Goal: Task Accomplishment & Management: Manage account settings

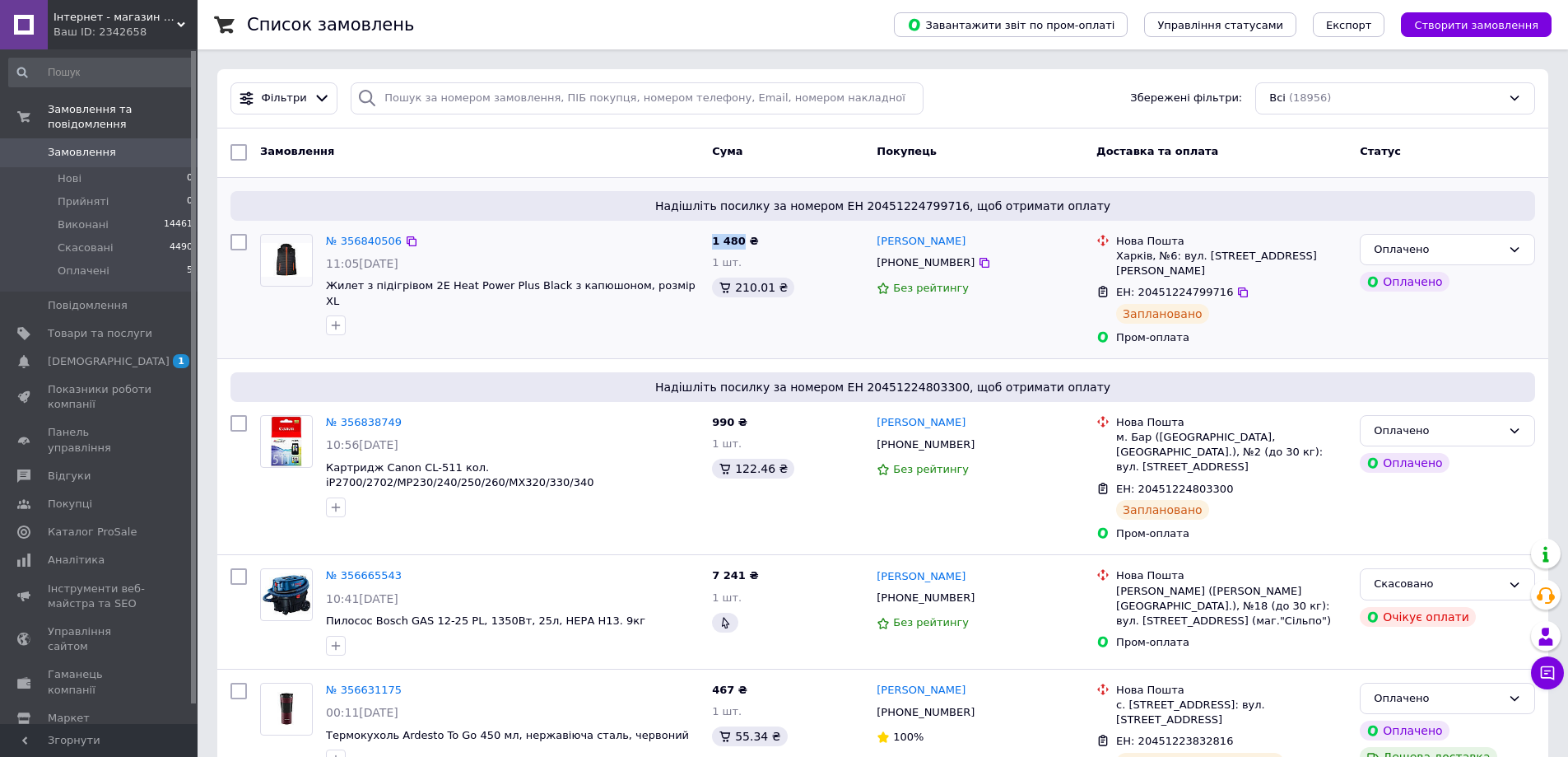
drag, startPoint x: 710, startPoint y: 237, endPoint x: 741, endPoint y: 237, distance: 31.0
click at [741, 237] on div "1 480 ₴ 1 шт. 210.01 ₴" at bounding box center [788, 290] width 164 height 125
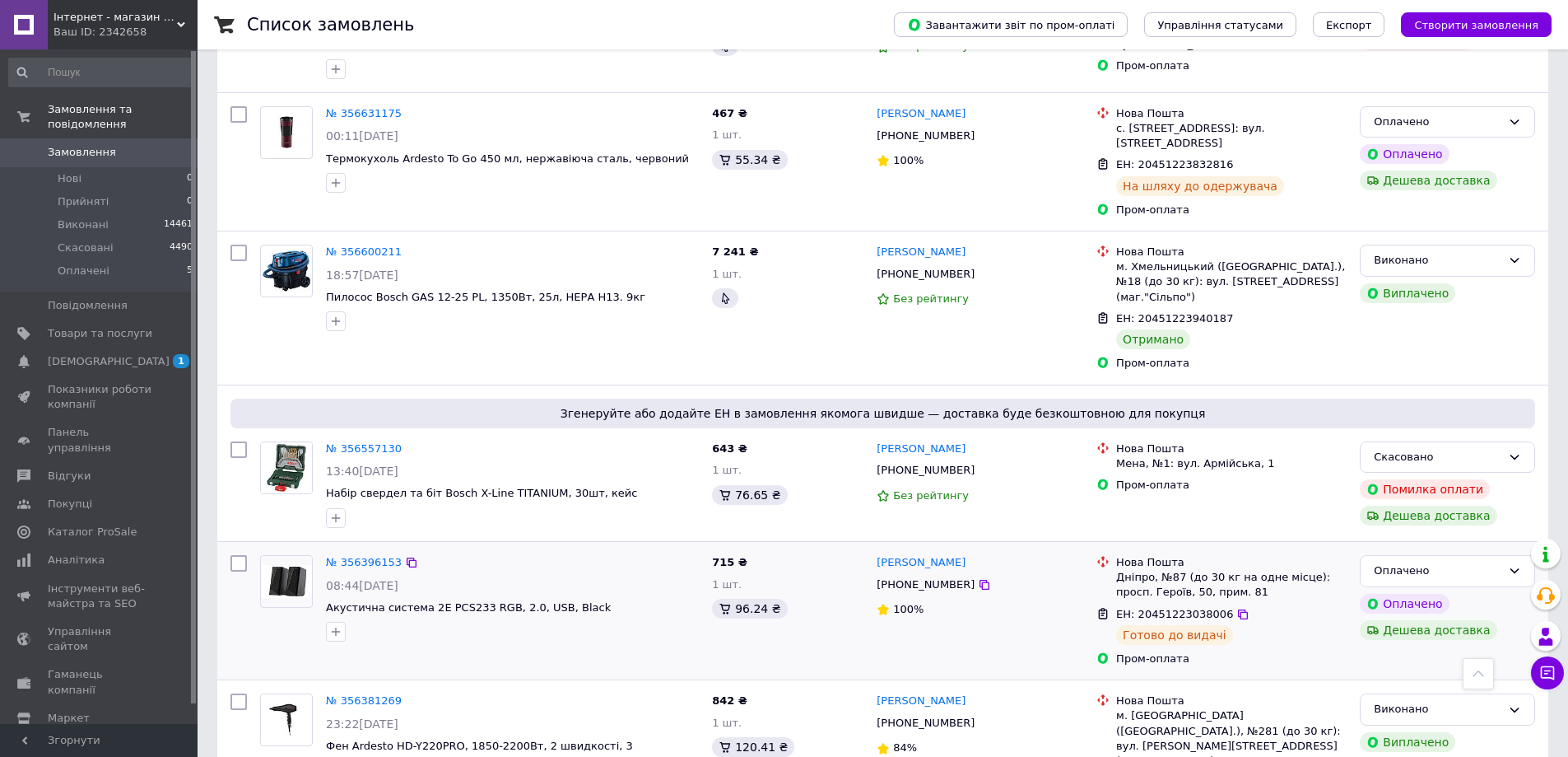
scroll to position [741, 0]
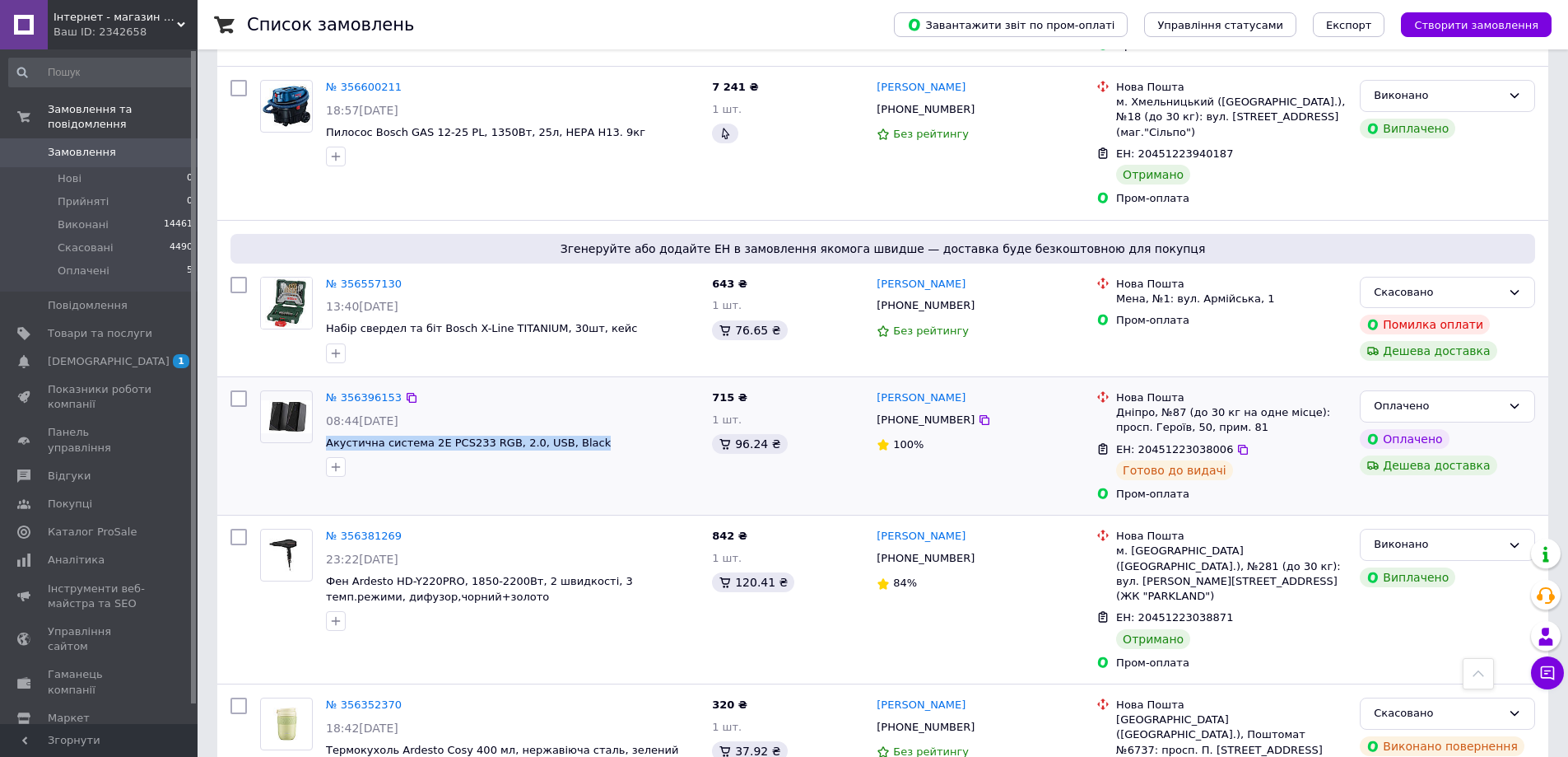
drag, startPoint x: 323, startPoint y: 396, endPoint x: 567, endPoint y: 404, distance: 244.1
click at [567, 404] on div "№ 356396153 08:44[DATE] Акустична система 2E PCS233 RGB, 2.0, USB, Black" at bounding box center [512, 433] width 386 height 99
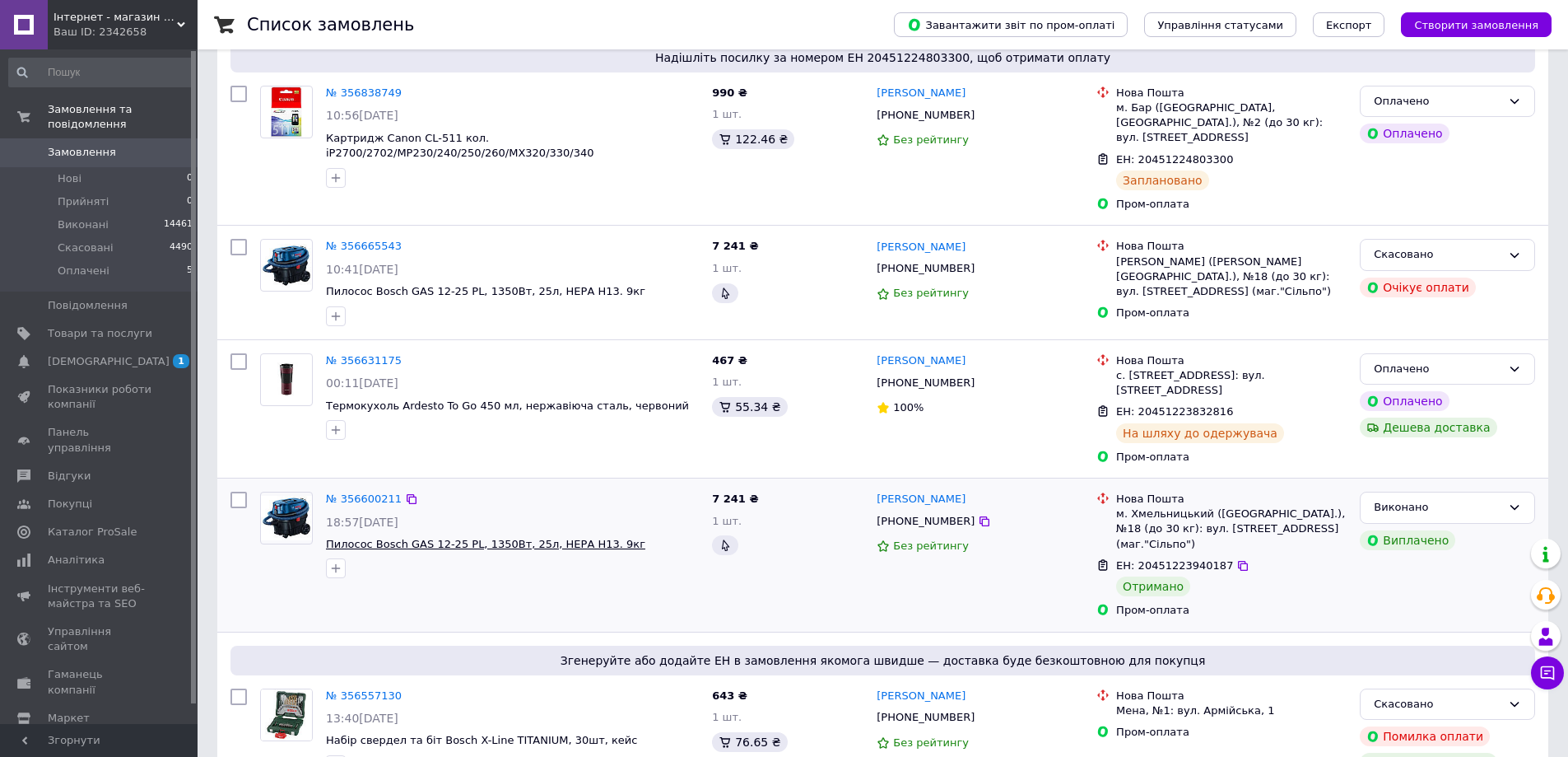
scroll to position [576, 0]
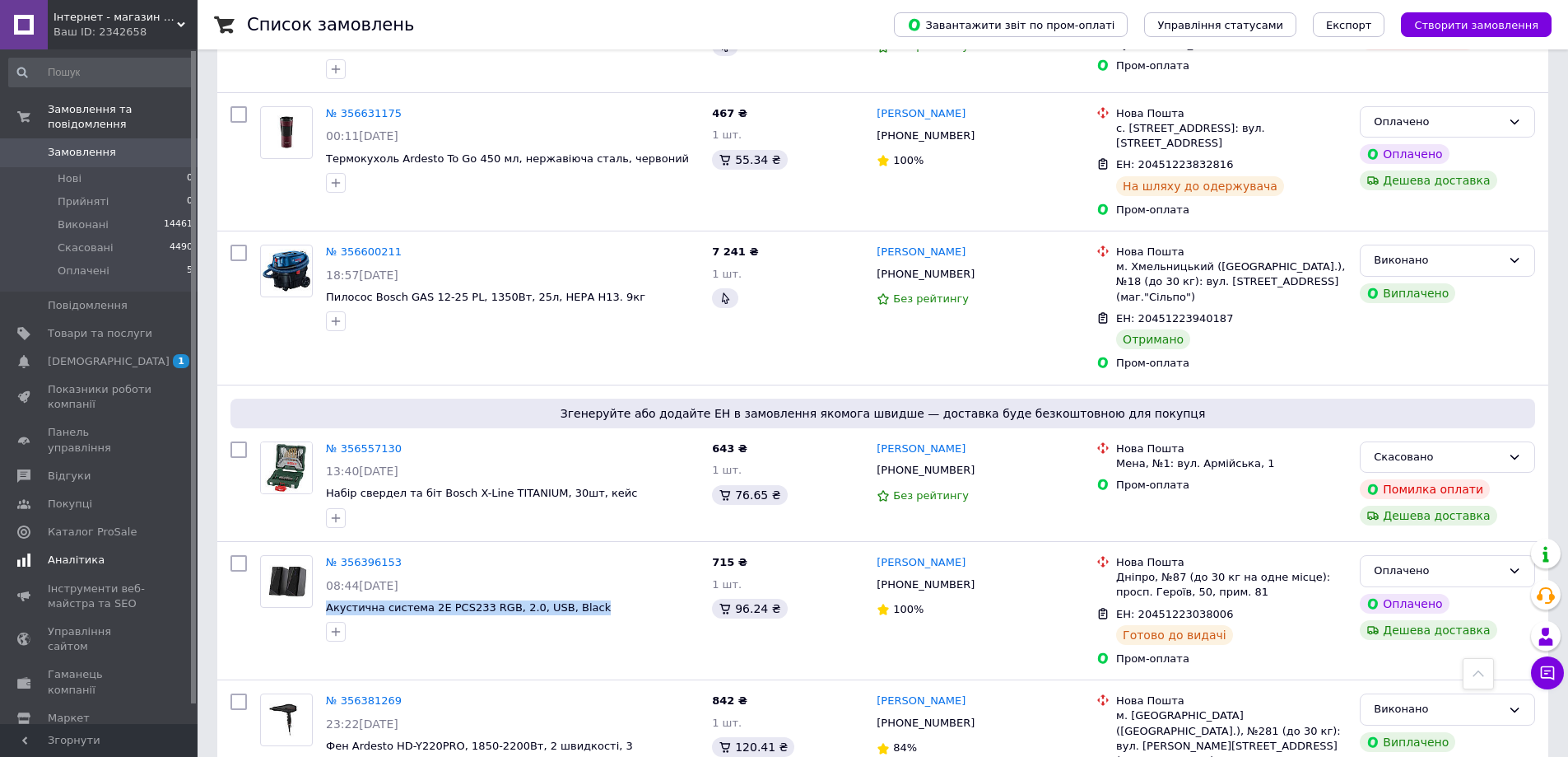
click at [91, 553] on span "Аналітика" at bounding box center [76, 560] width 57 height 15
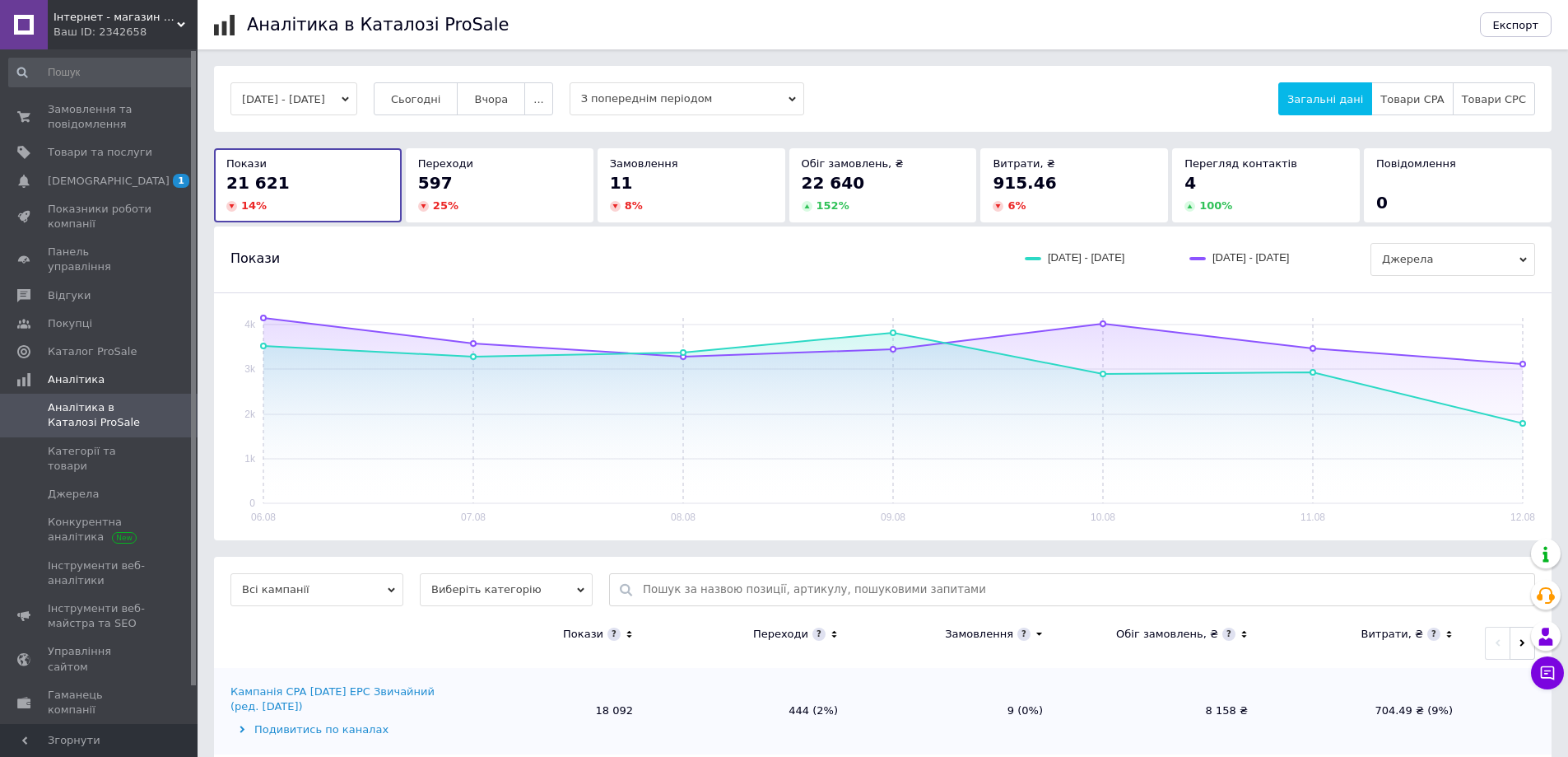
click at [349, 99] on icon "button" at bounding box center [345, 99] width 8 height 5
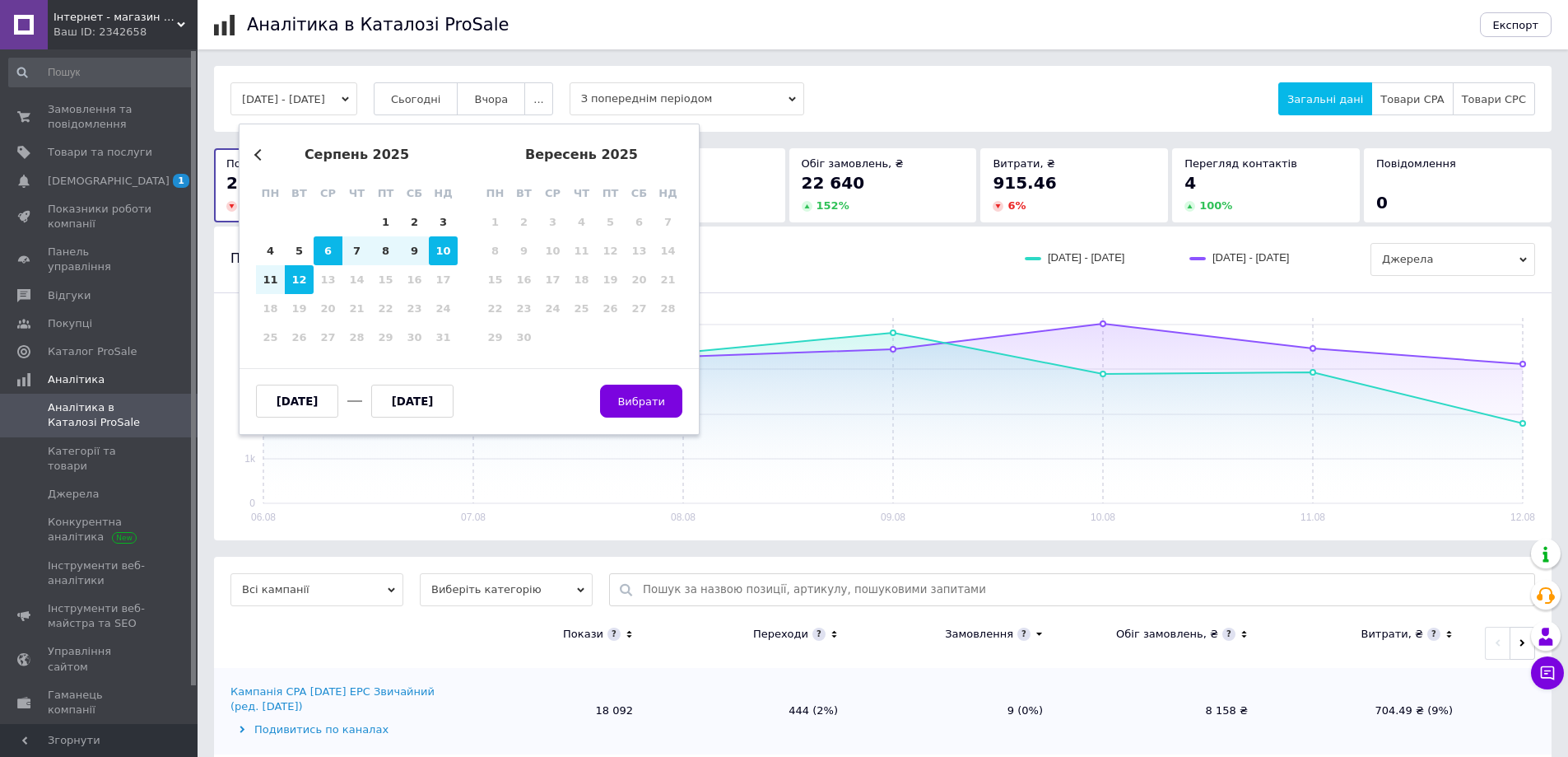
click at [442, 255] on div "10" at bounding box center [443, 250] width 29 height 29
type input "[DATE]"
click at [643, 401] on span "Вибрати" at bounding box center [641, 401] width 82 height 12
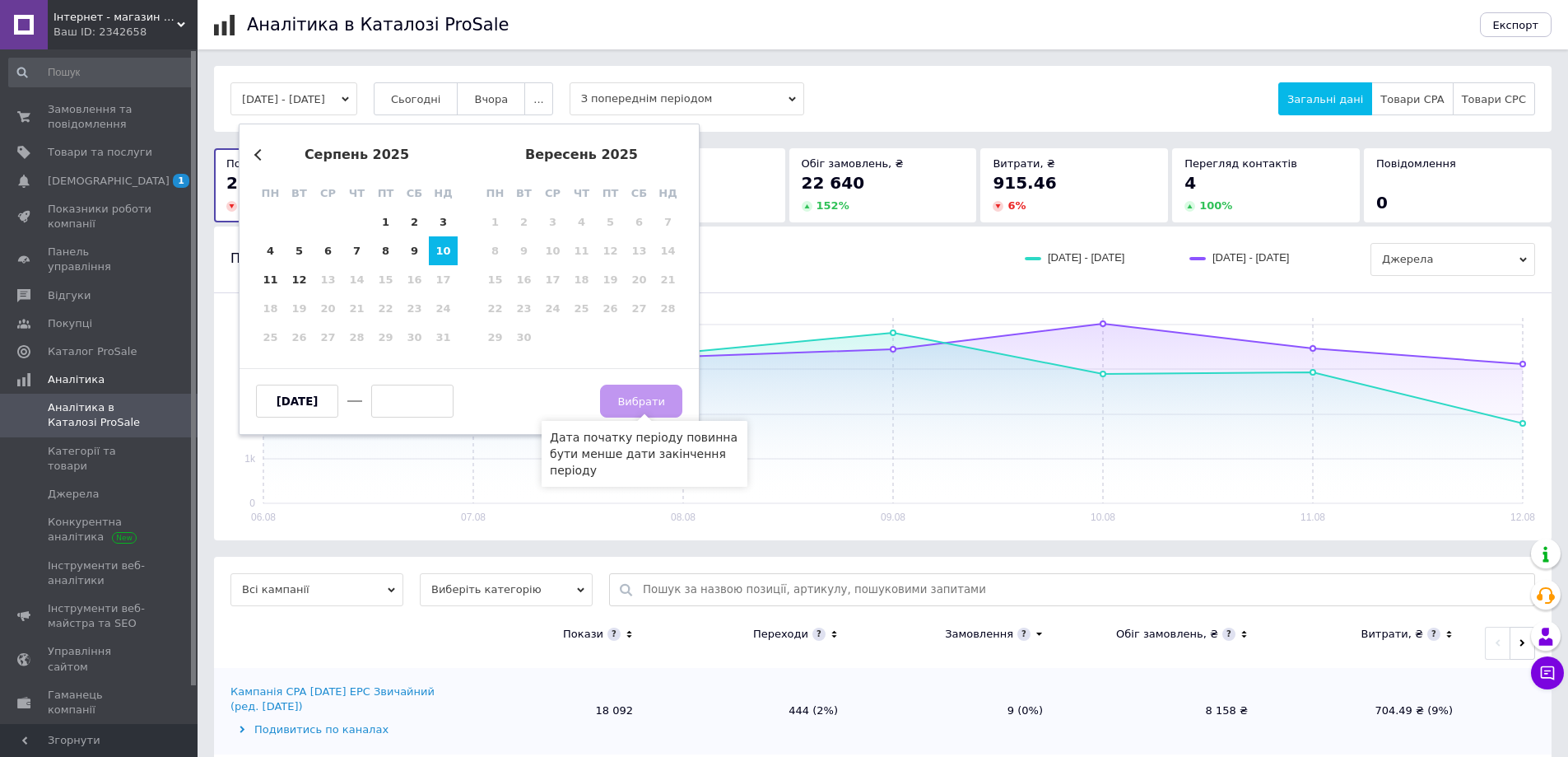
click at [415, 417] on input "text" at bounding box center [412, 401] width 82 height 33
click at [445, 246] on div "10" at bounding box center [443, 250] width 29 height 29
type input "[DATE]"
click at [642, 392] on button "Вибрати" at bounding box center [641, 401] width 82 height 33
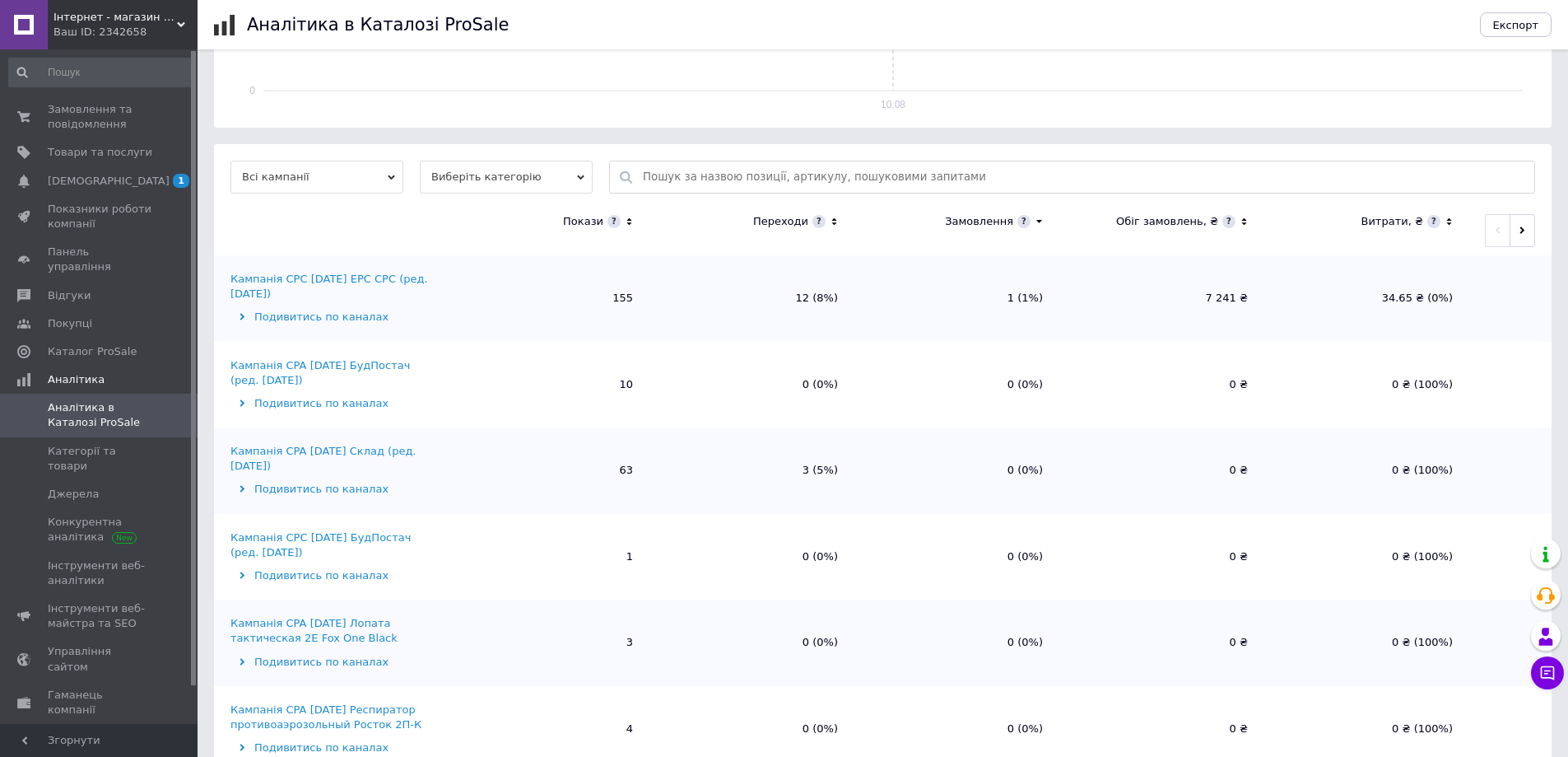
scroll to position [165, 0]
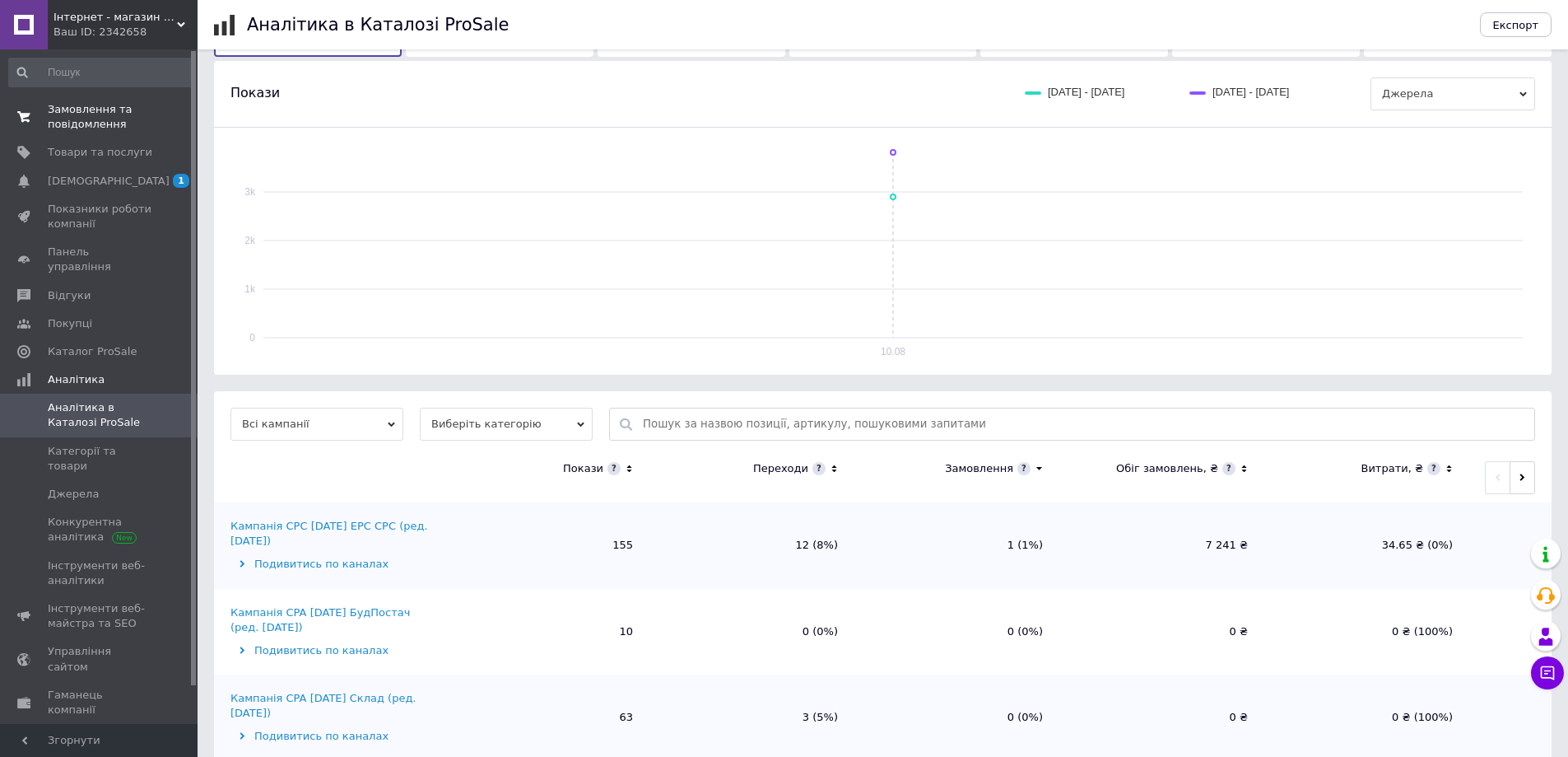
click at [80, 121] on span "Замовлення та повідомлення" at bounding box center [99, 117] width 105 height 29
